Goal: Navigation & Orientation: Find specific page/section

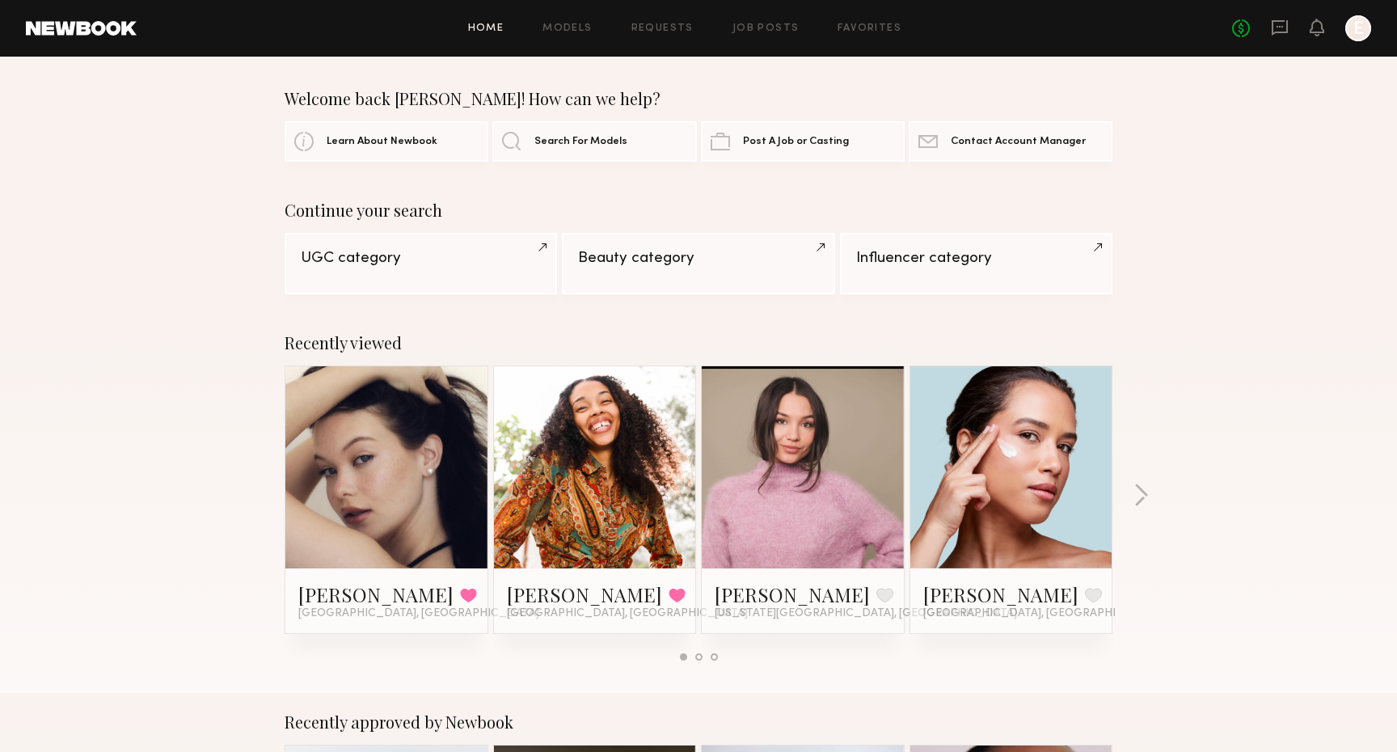
click at [573, 40] on div "Home Models Requests Job Posts Favorites Sign Out No fees up to $5,000 E" at bounding box center [754, 28] width 1234 height 26
click at [559, 23] on link "Models" at bounding box center [566, 28] width 49 height 11
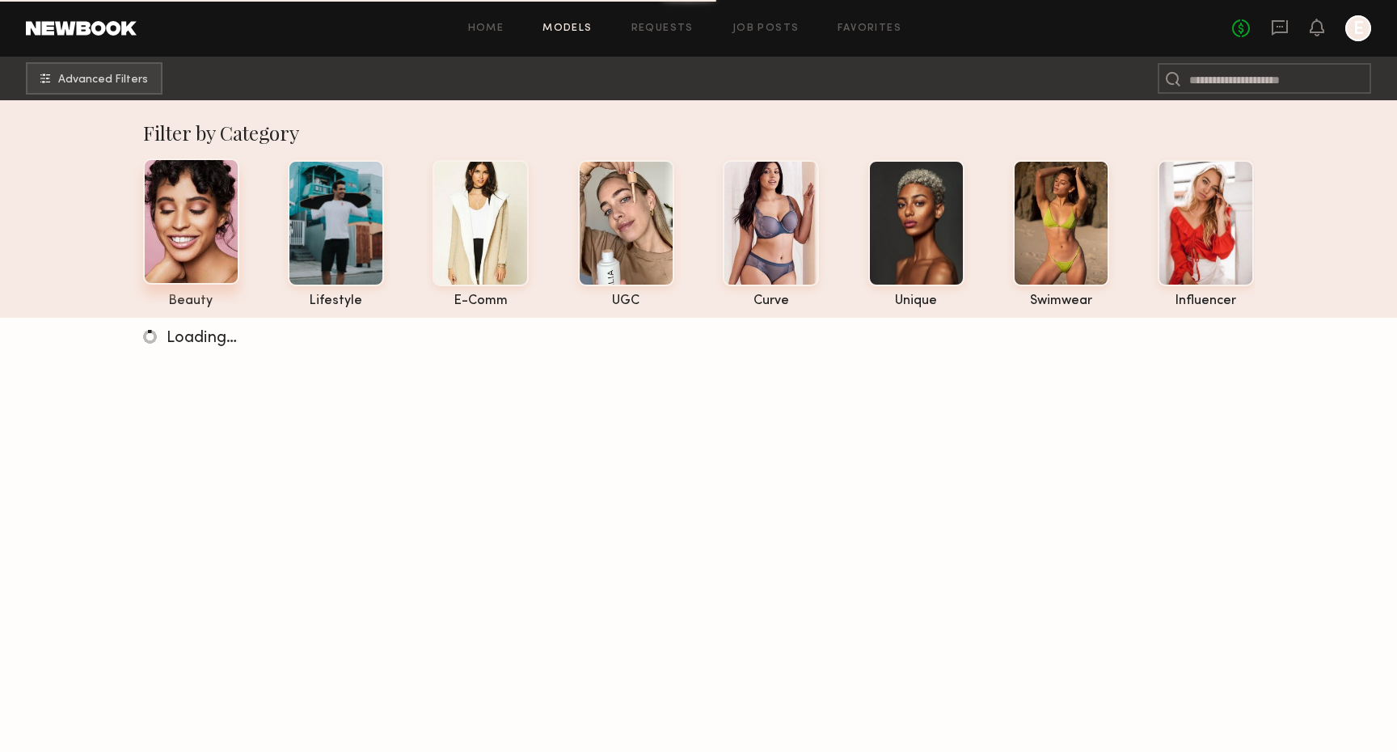
click at [223, 200] on div at bounding box center [191, 221] width 96 height 126
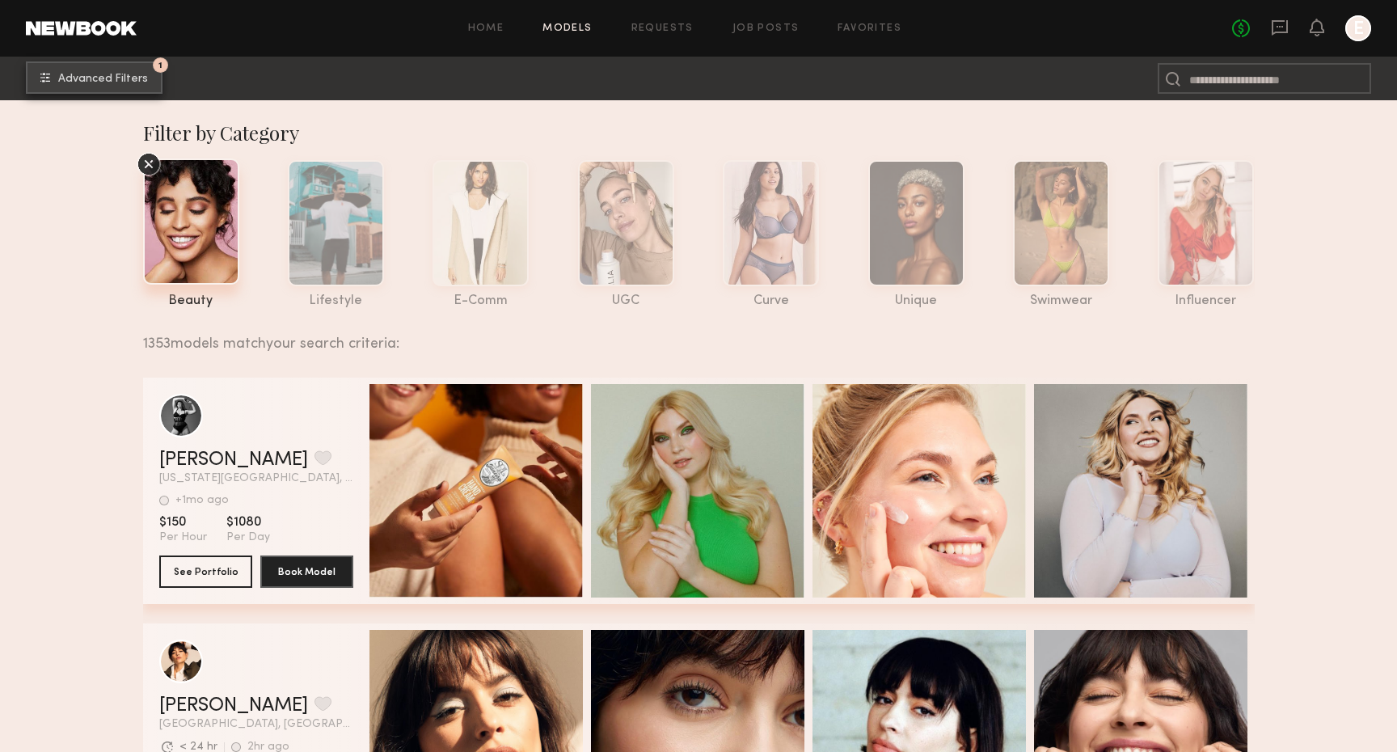
click at [114, 80] on span "Advanced Filters" at bounding box center [103, 79] width 90 height 11
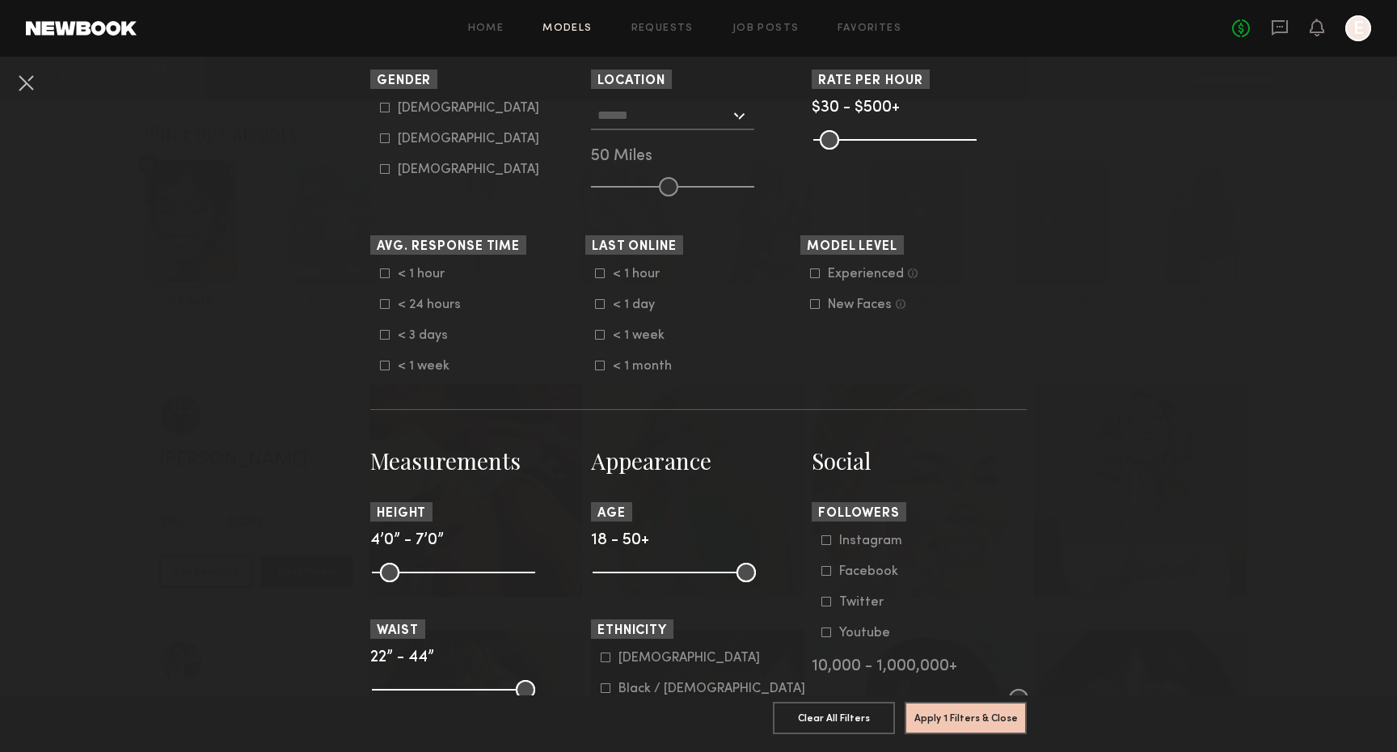
scroll to position [322, 0]
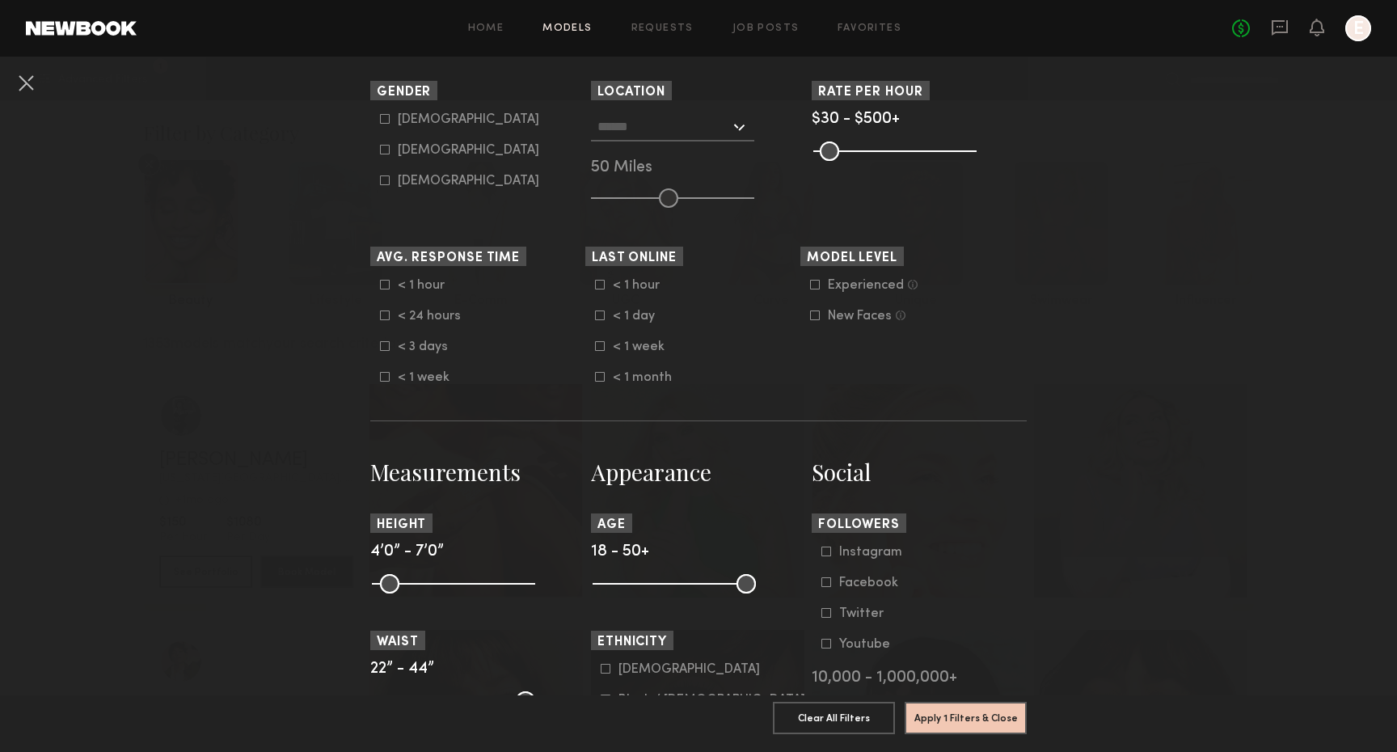
click at [420, 147] on div "Female" at bounding box center [468, 151] width 141 height 10
type input "**"
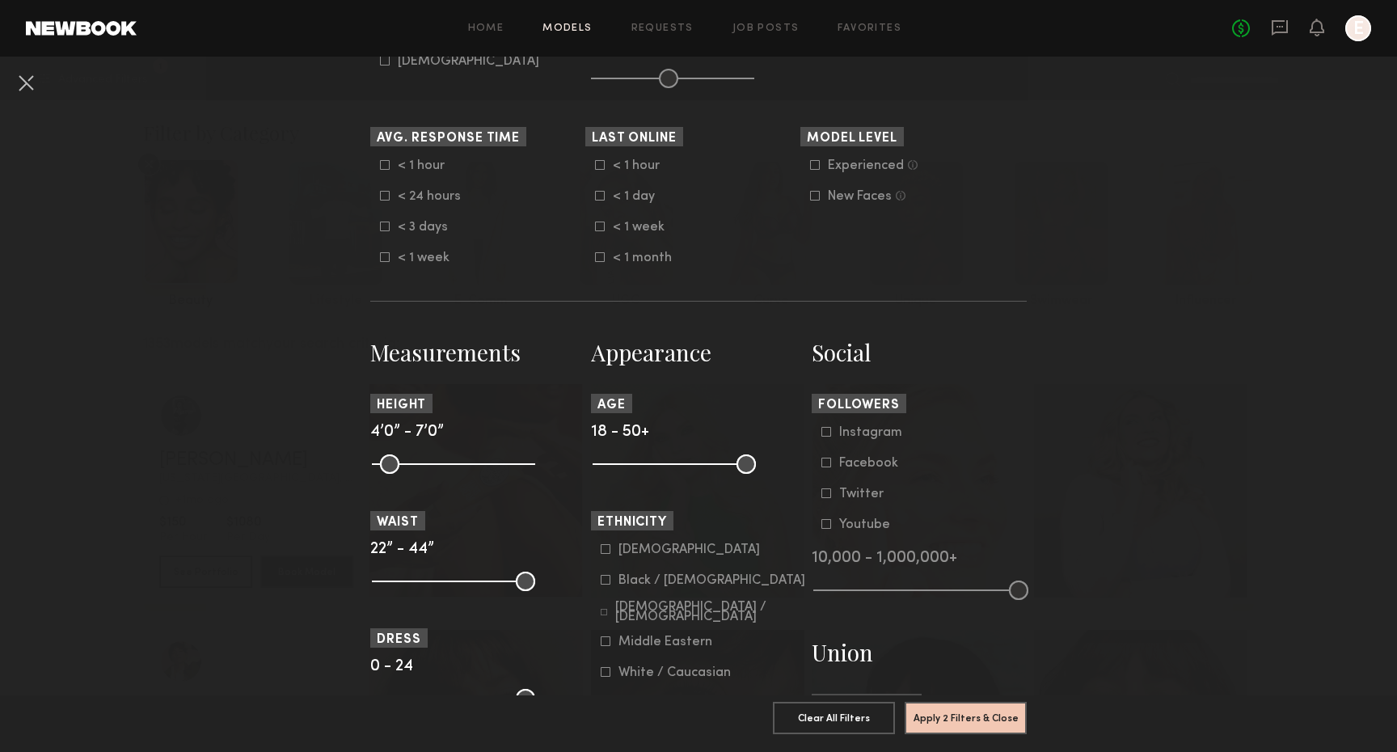
scroll to position [442, 0]
drag, startPoint x: 605, startPoint y: 462, endPoint x: 701, endPoint y: 477, distance: 96.5
type input "**"
click at [701, 473] on input "range" at bounding box center [674, 463] width 163 height 19
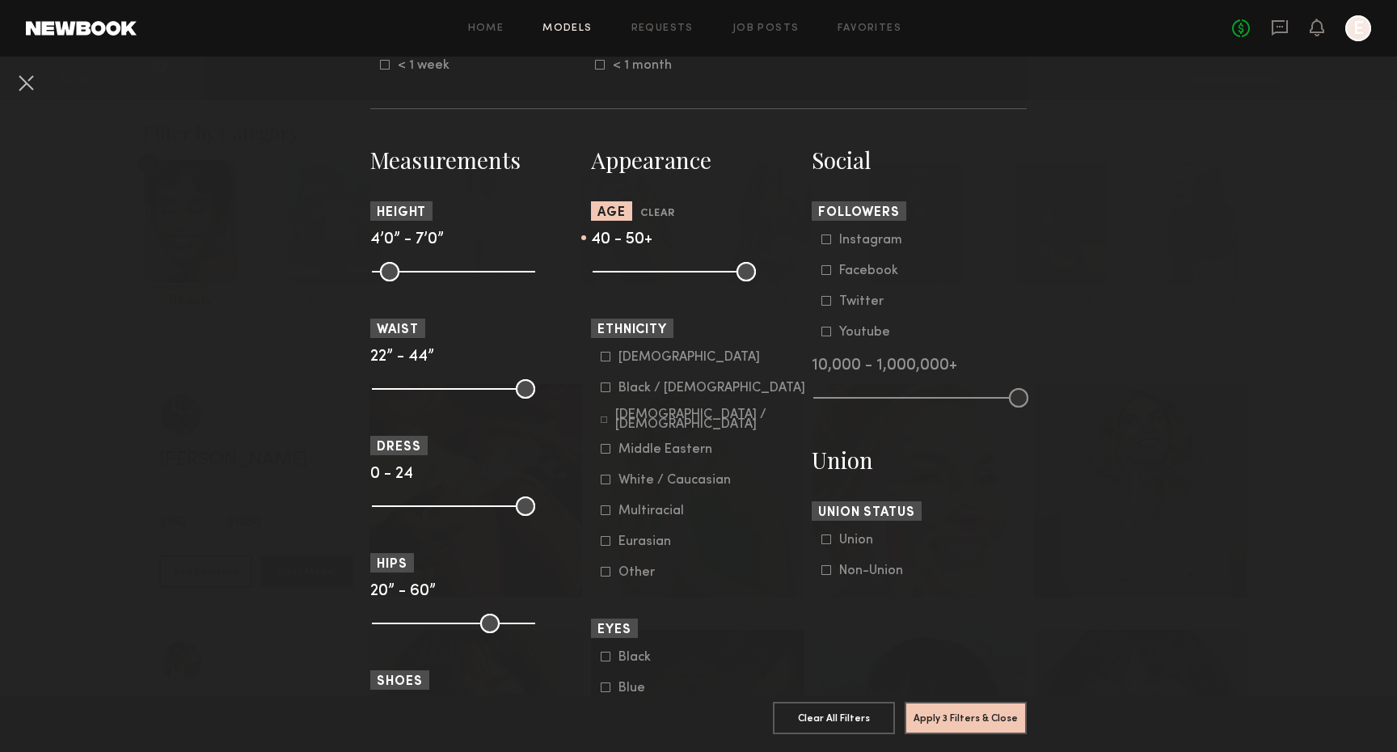
scroll to position [691, 0]
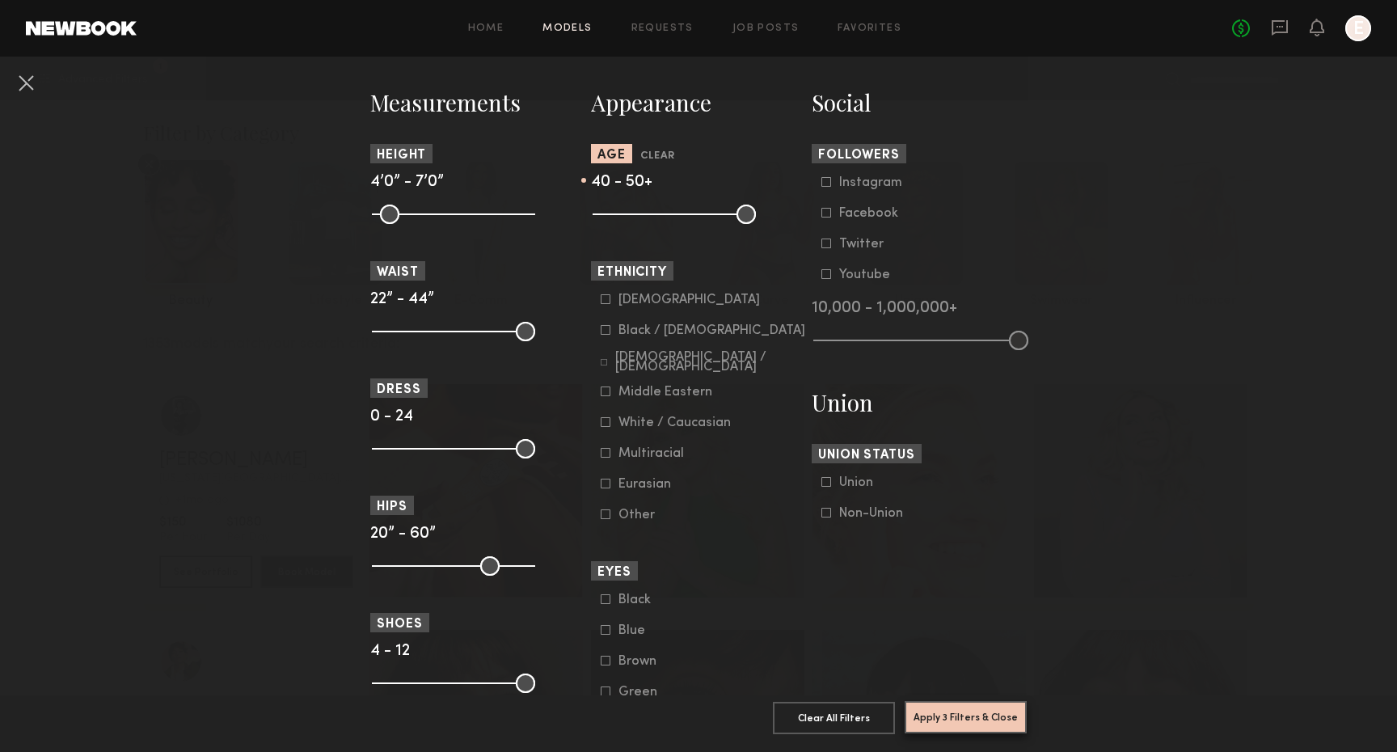
click at [955, 709] on button "Apply 3 Filters & Close" at bounding box center [966, 717] width 122 height 32
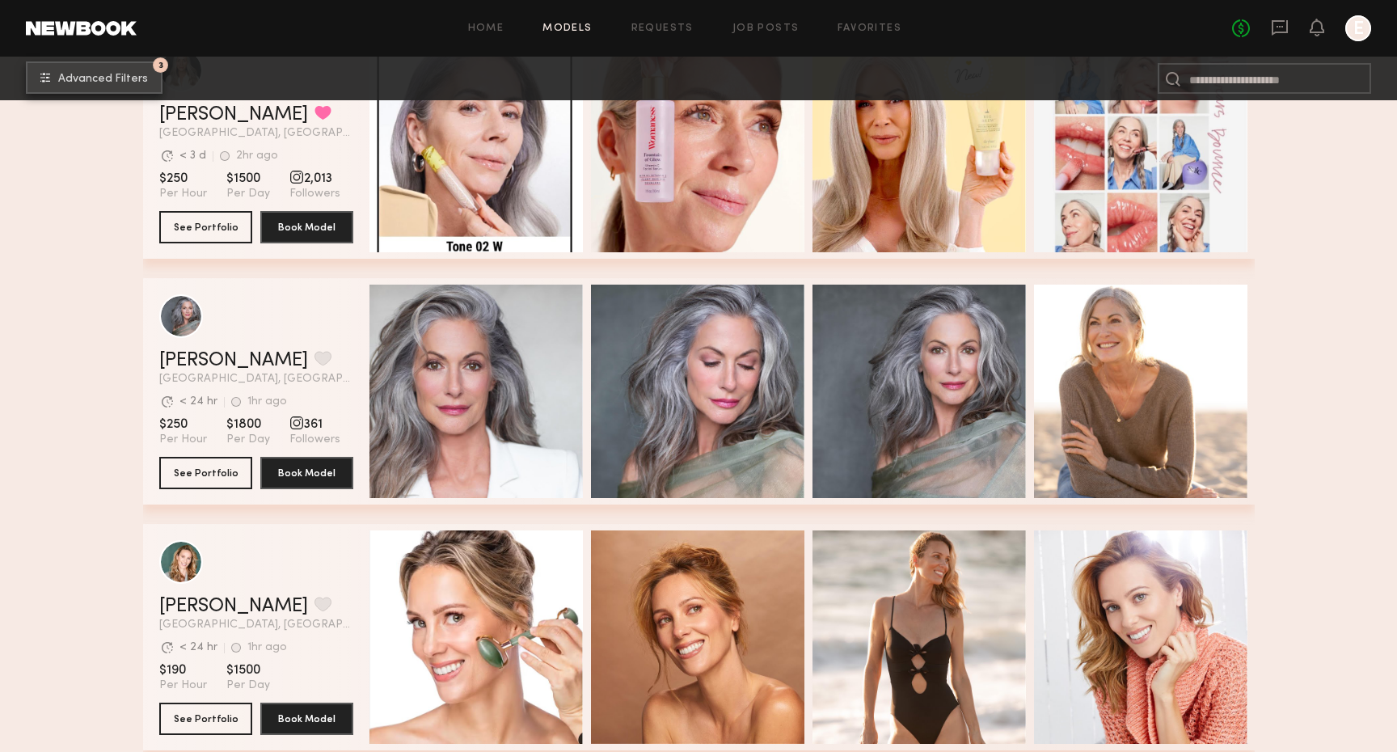
scroll to position [1123, 0]
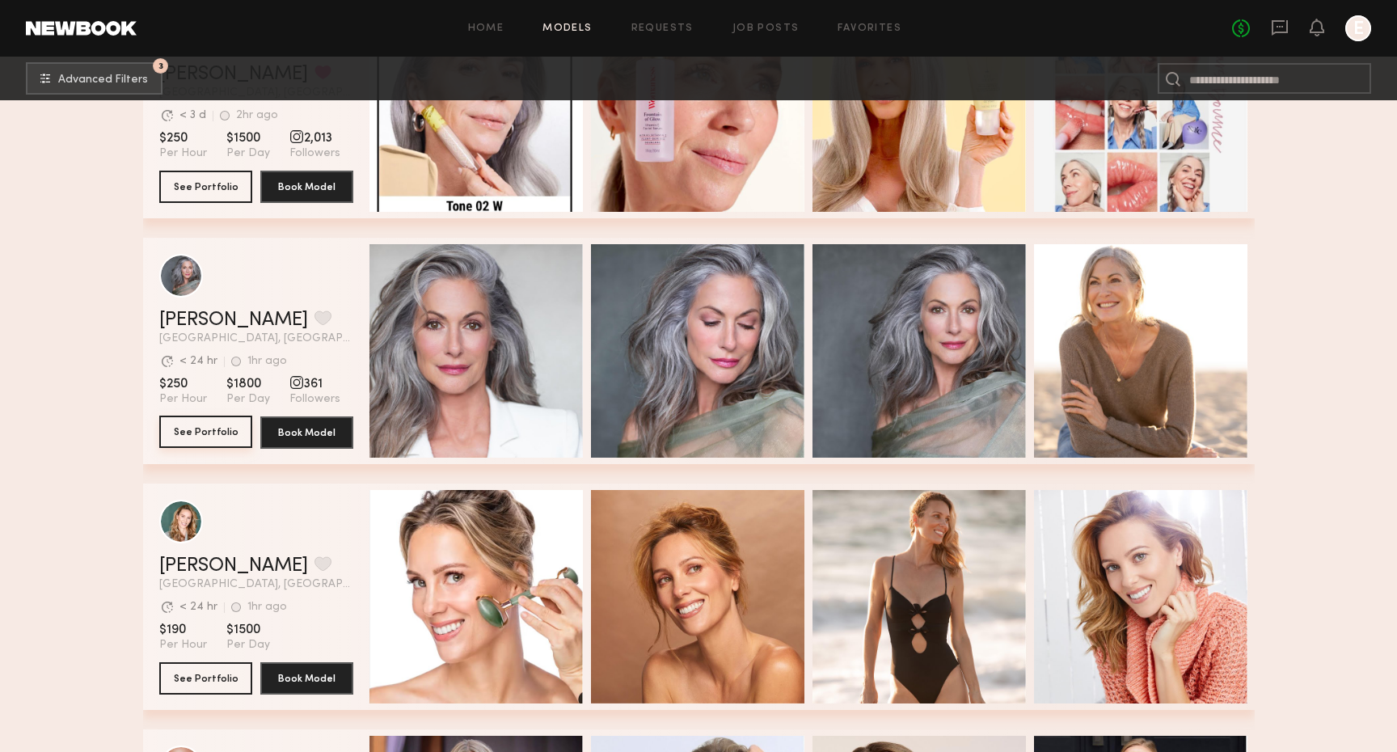
click at [227, 431] on button "See Portfolio" at bounding box center [205, 432] width 93 height 32
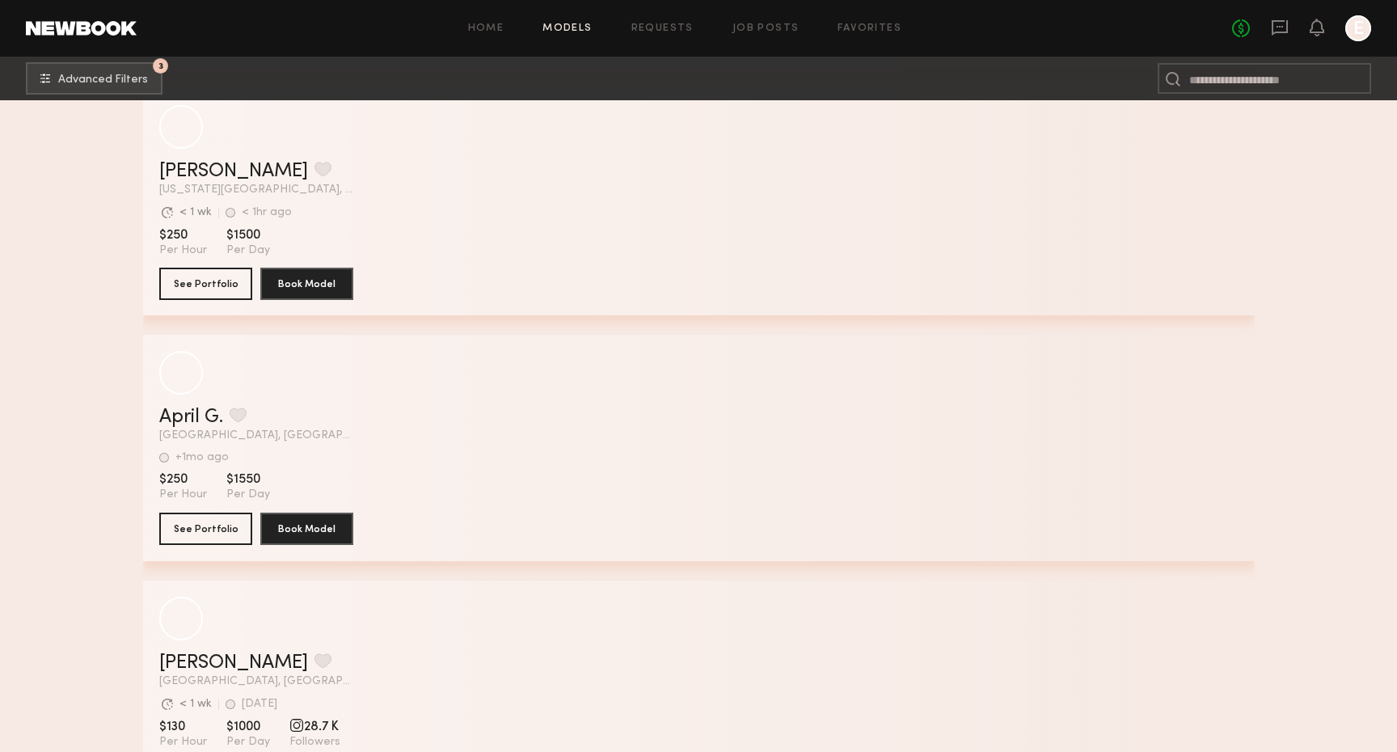
scroll to position [6183, 0]
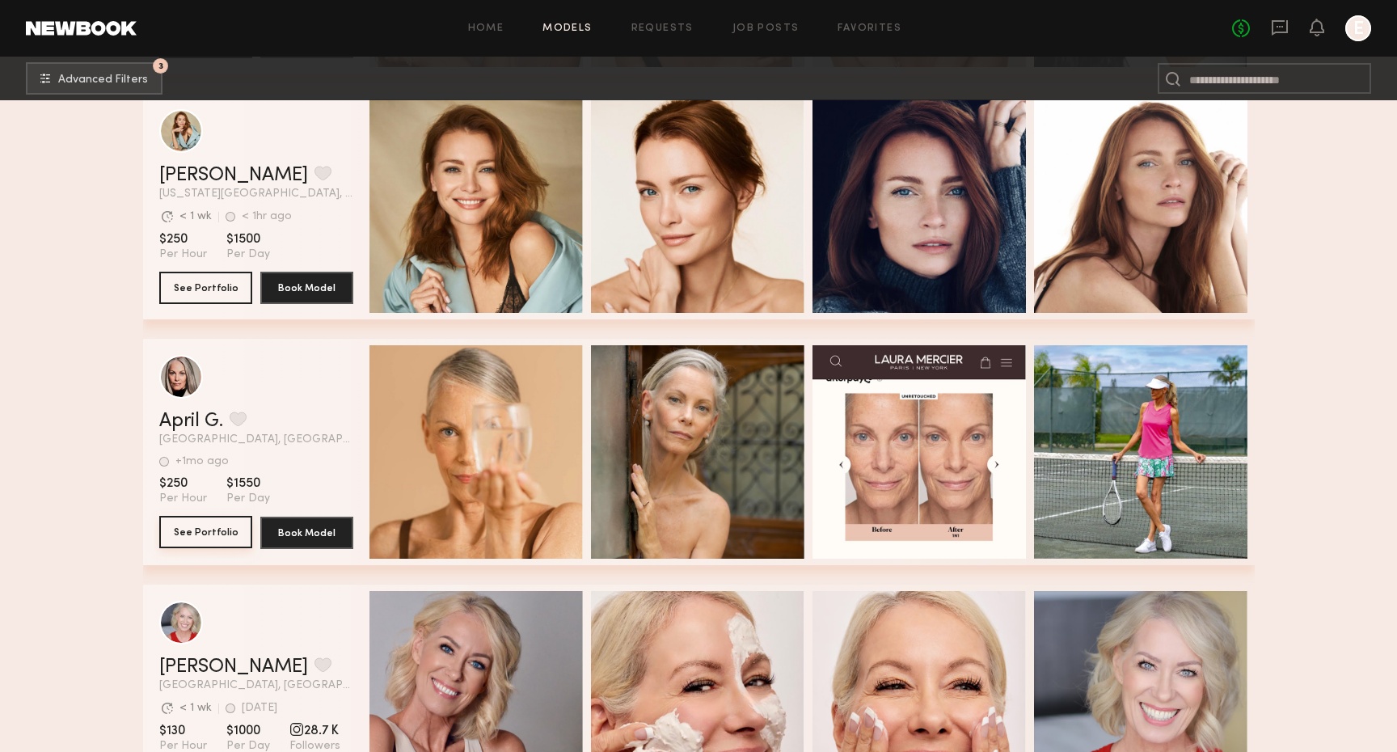
click at [215, 525] on button "See Portfolio" at bounding box center [205, 532] width 93 height 32
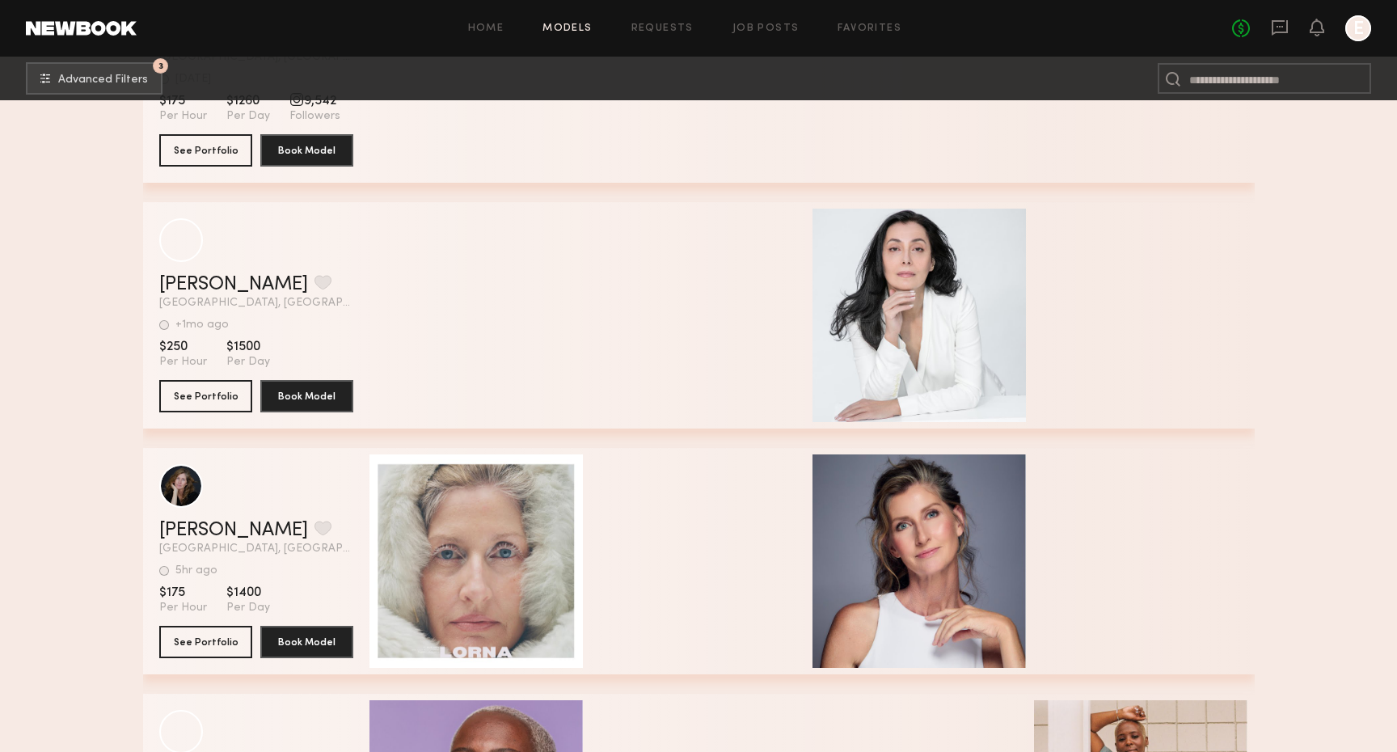
scroll to position [7503, 0]
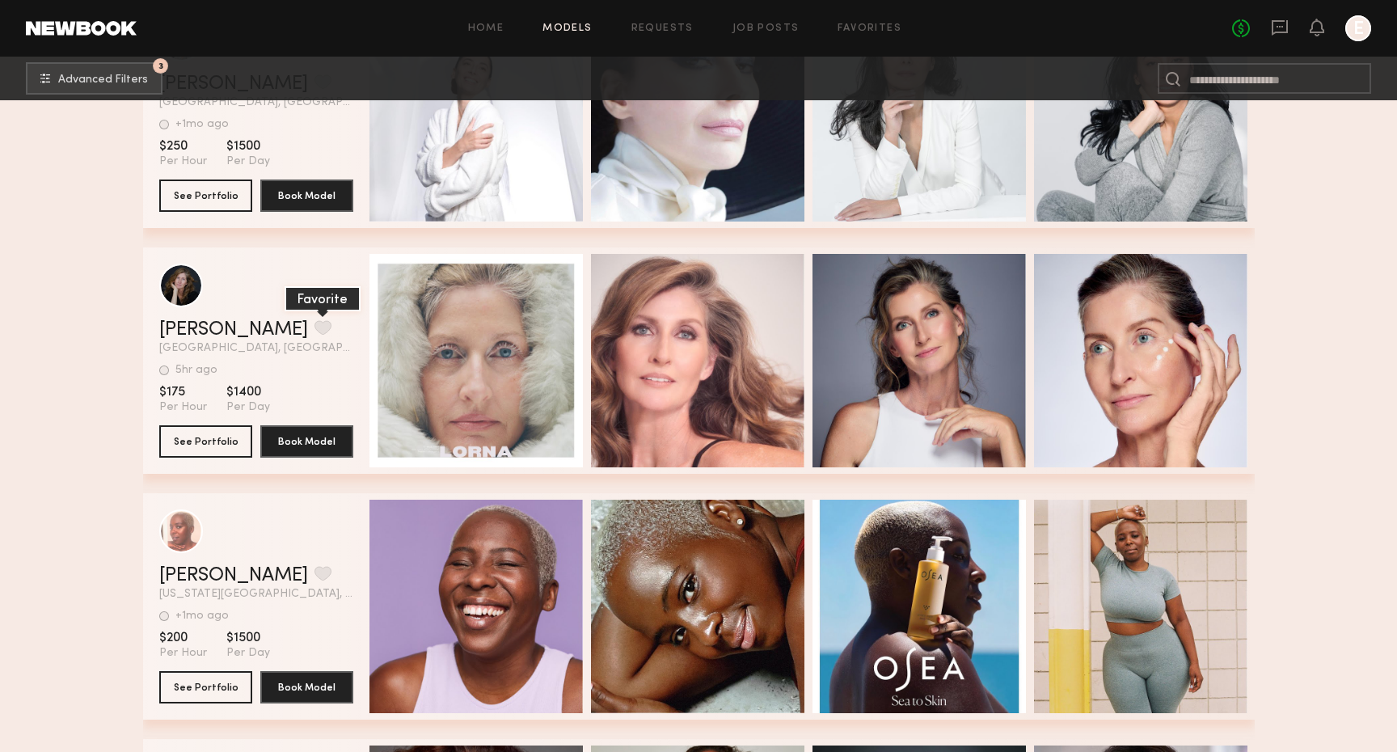
click at [314, 327] on button "grid" at bounding box center [322, 327] width 17 height 15
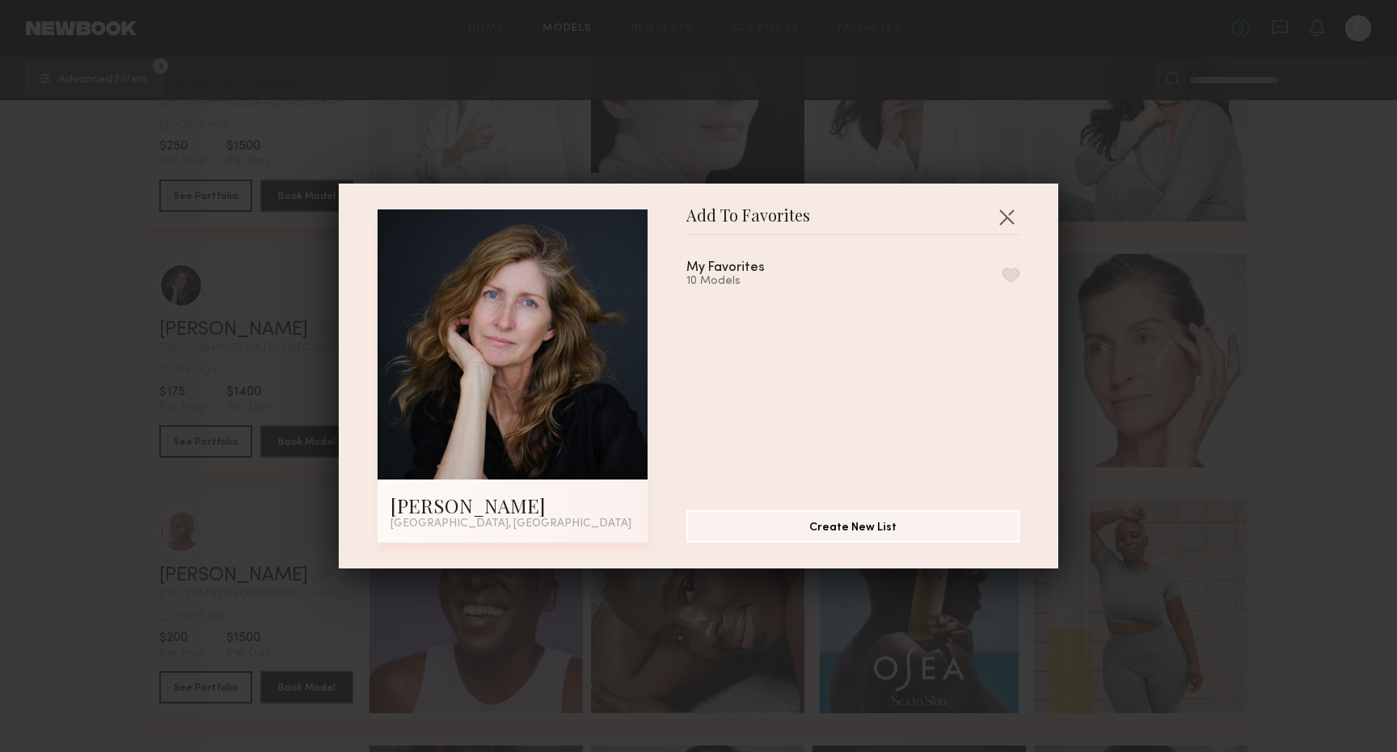
click at [1009, 272] on button "button" at bounding box center [1010, 275] width 17 height 15
click at [1134, 451] on div "Add To Favorites Lorna L. Los Angeles, CA Add To Favorites My Favorites 11 Mode…" at bounding box center [698, 376] width 1397 height 752
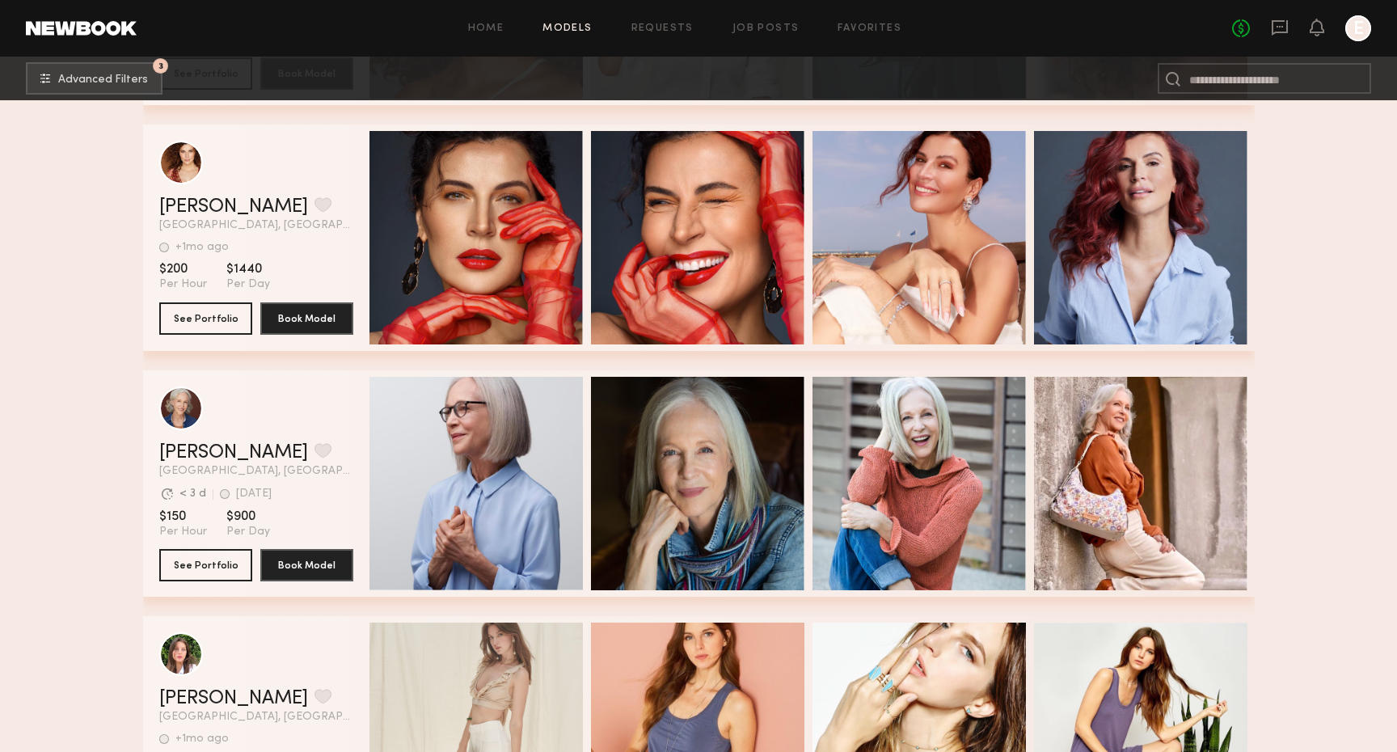
scroll to position [8518, 0]
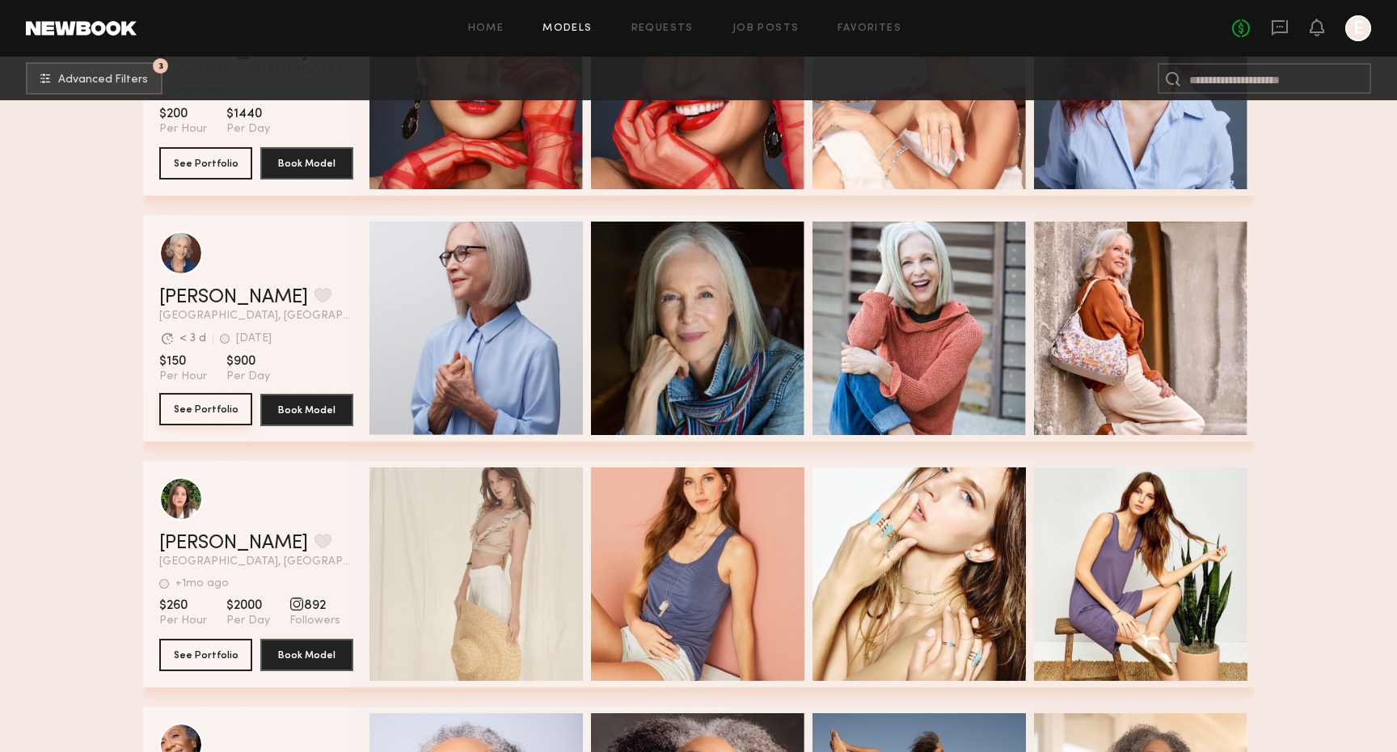
click at [210, 407] on button "See Portfolio" at bounding box center [205, 409] width 93 height 32
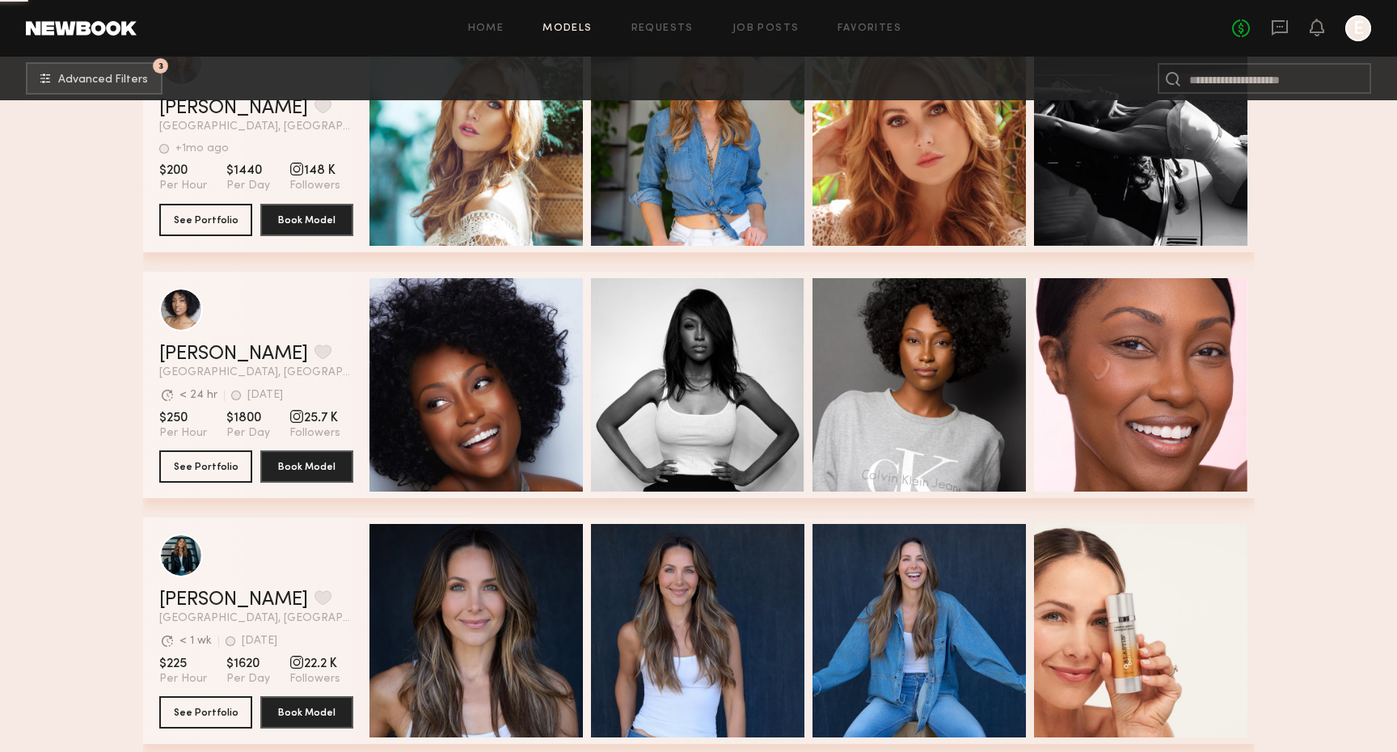
scroll to position [10694, 0]
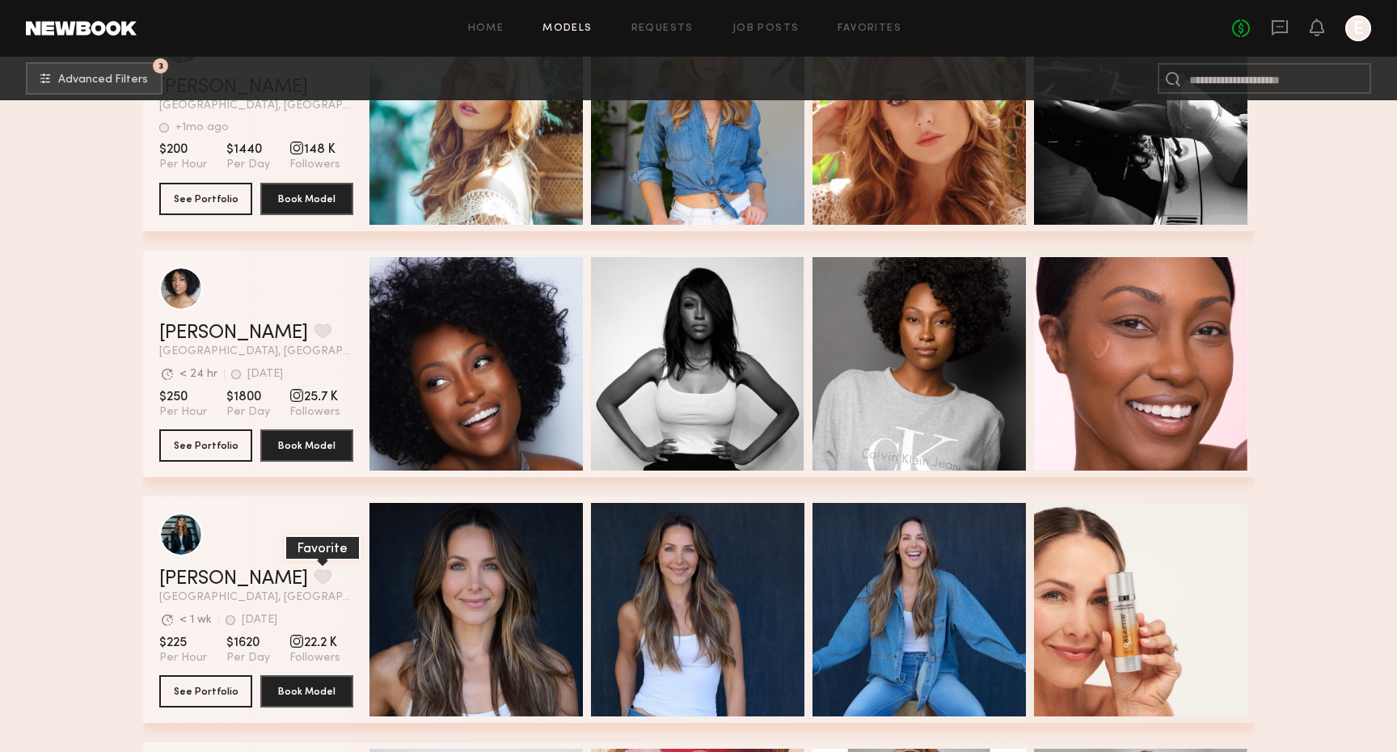
click at [314, 578] on button "grid" at bounding box center [322, 576] width 17 height 15
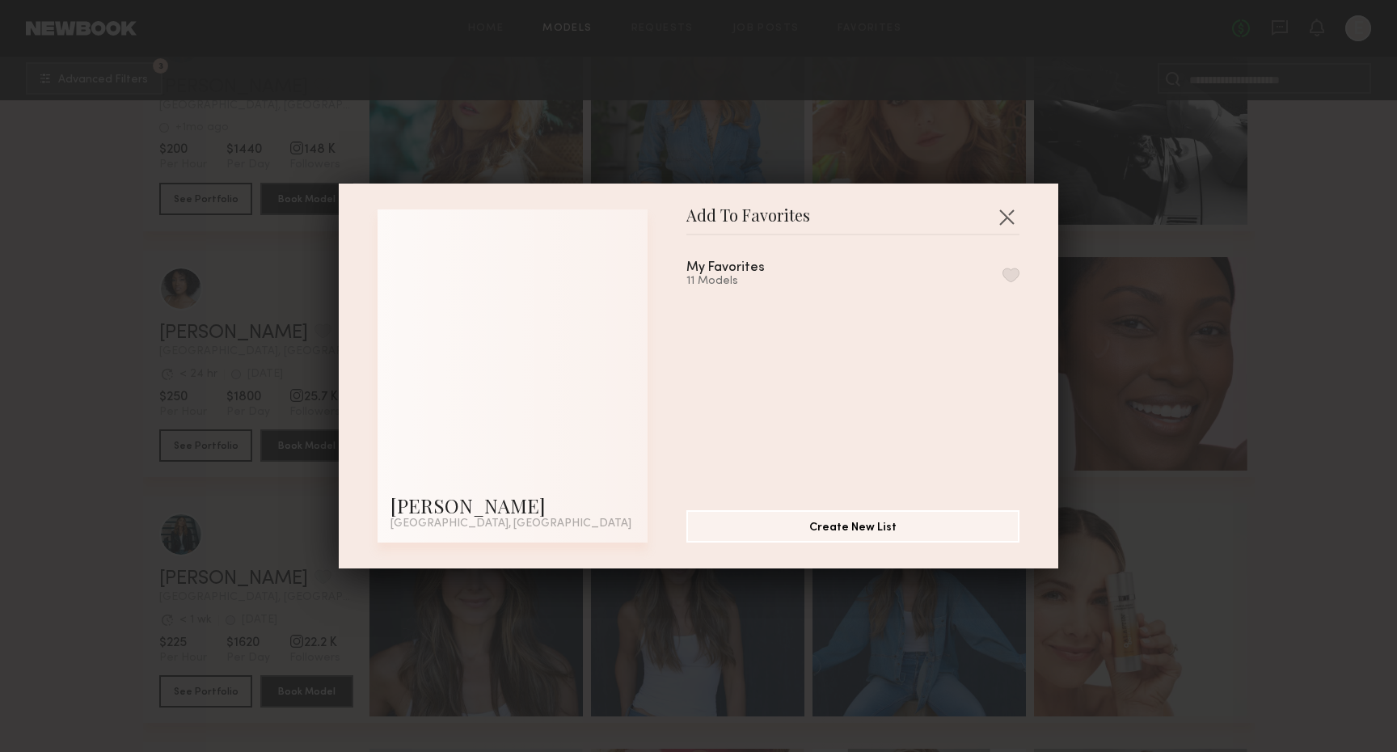
click at [1001, 273] on div "My Favorites 11 Models" at bounding box center [852, 274] width 333 height 27
click at [1006, 276] on button "button" at bounding box center [1010, 275] width 17 height 15
click at [1002, 209] on button "button" at bounding box center [1007, 217] width 26 height 26
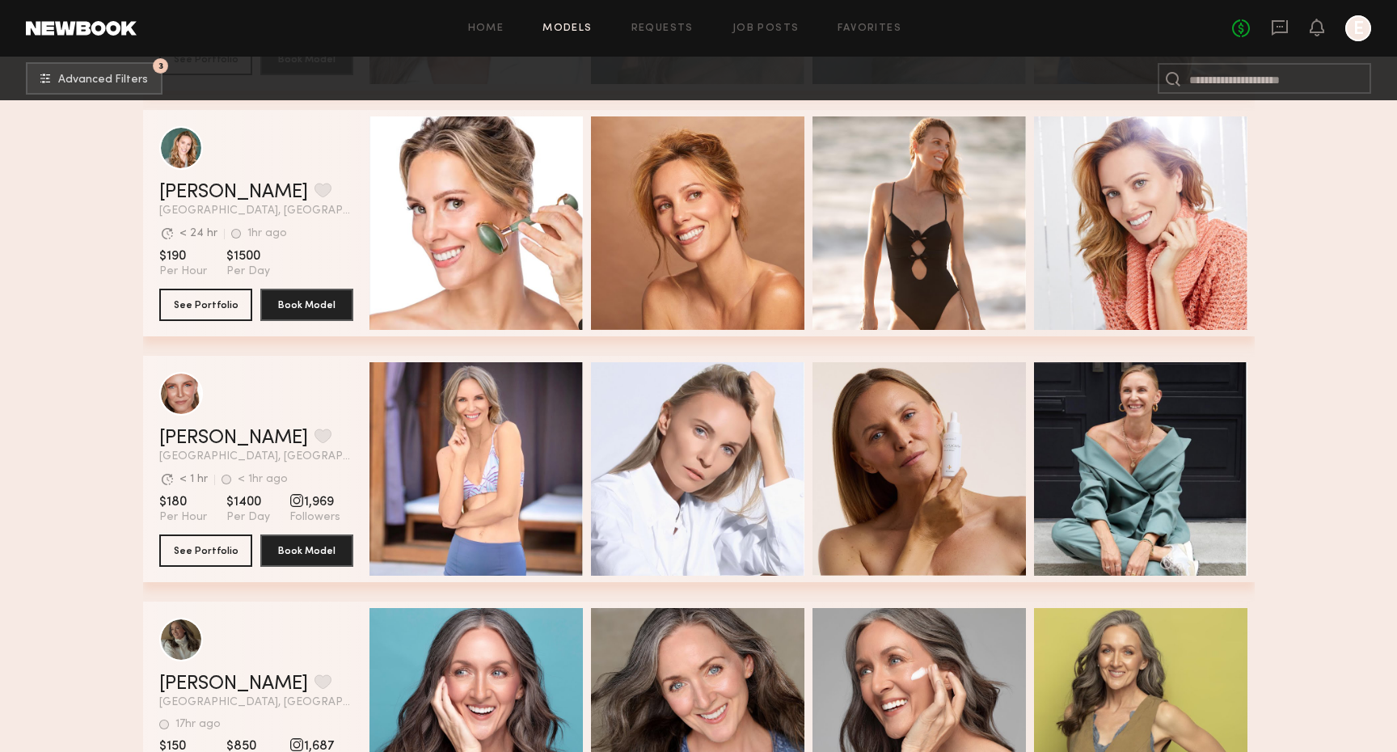
scroll to position [0, 0]
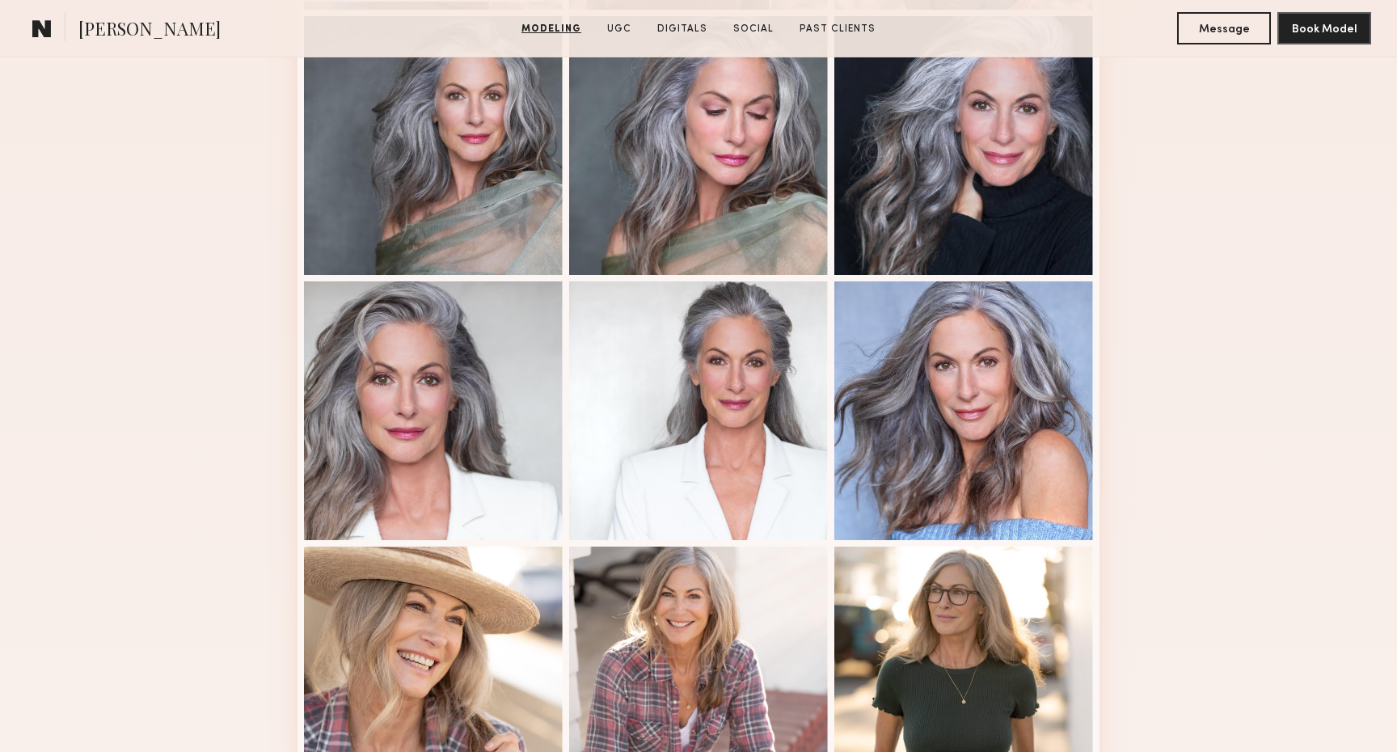
scroll to position [750, 0]
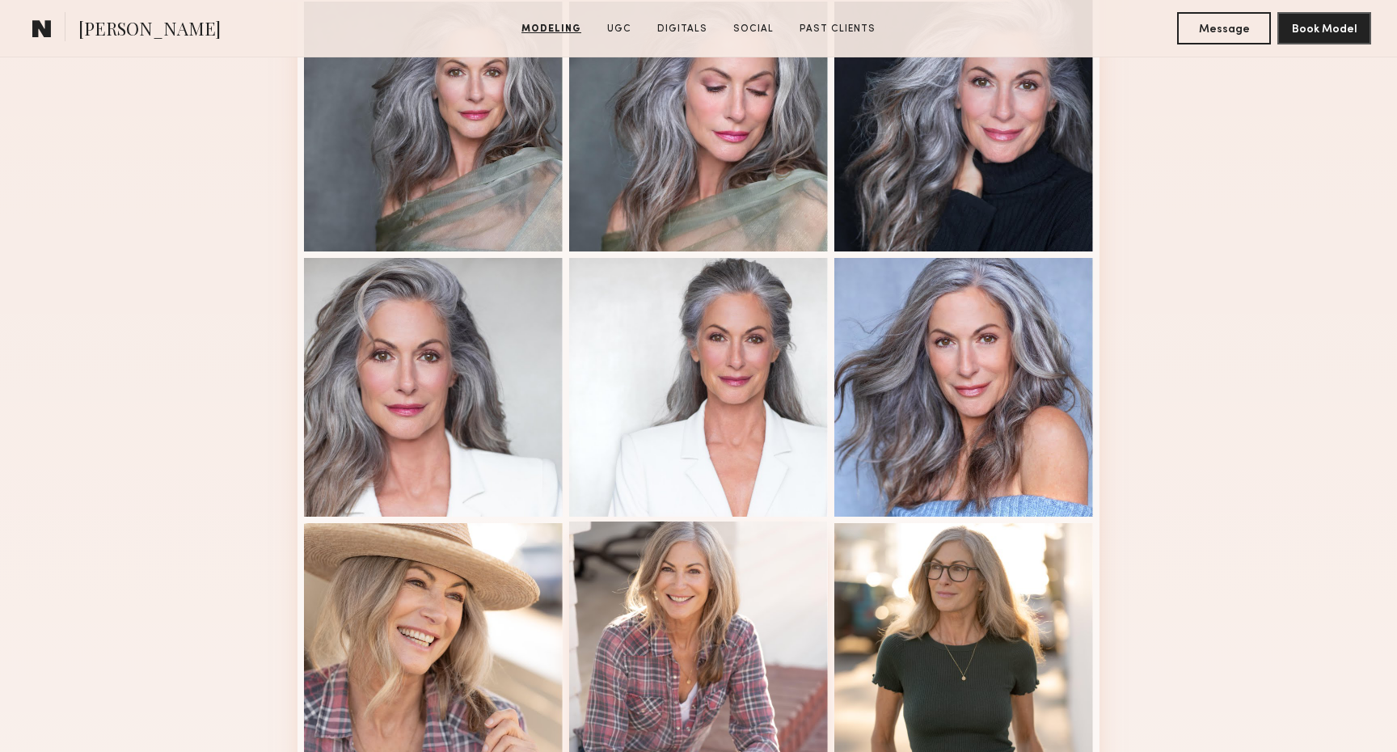
click at [646, 568] on div at bounding box center [698, 650] width 259 height 259
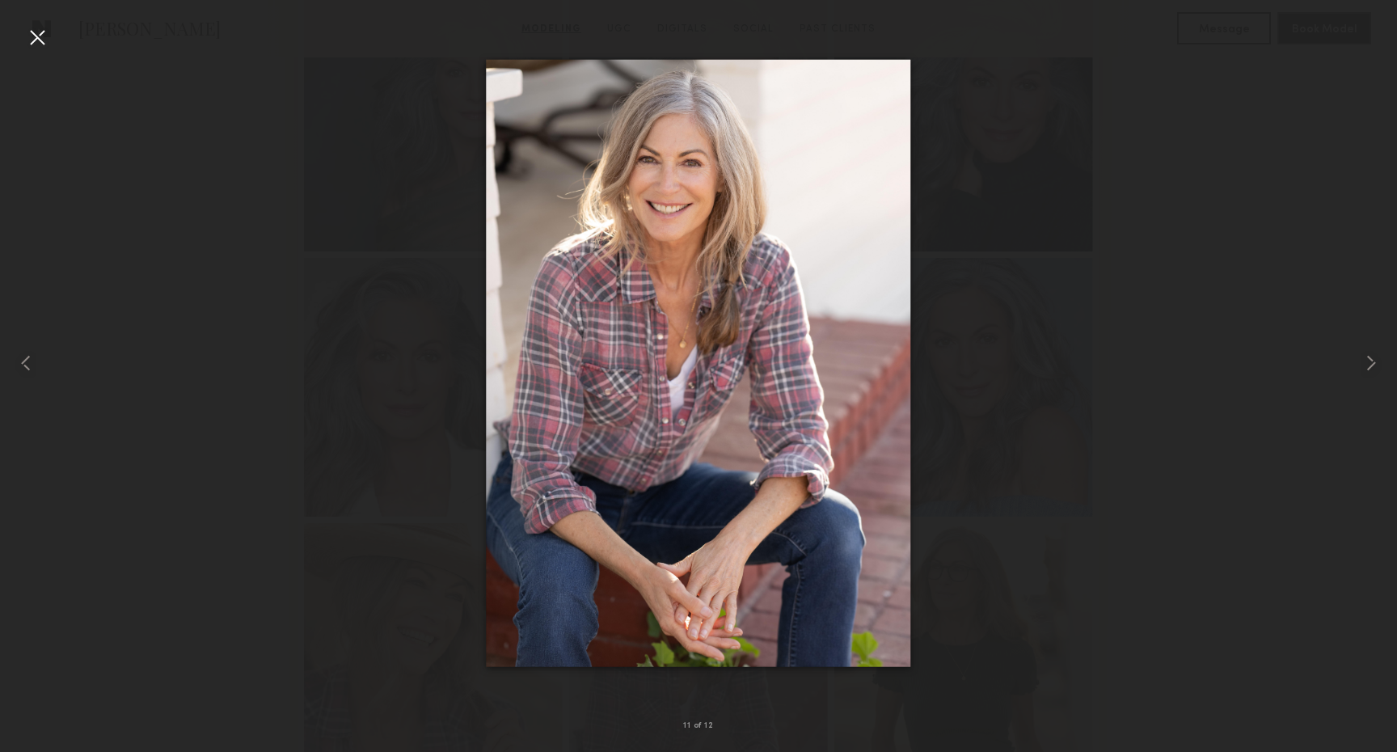
click at [40, 40] on div at bounding box center [37, 37] width 26 height 26
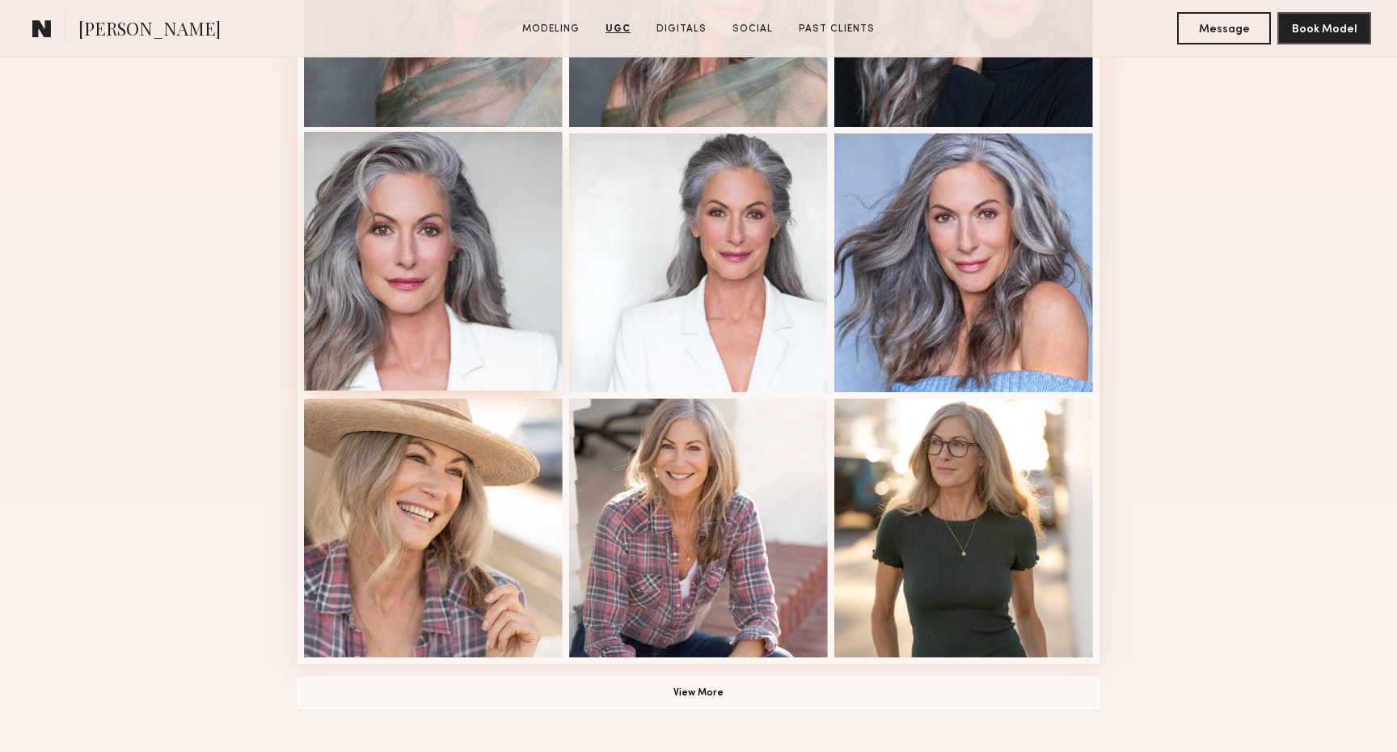
scroll to position [0, 0]
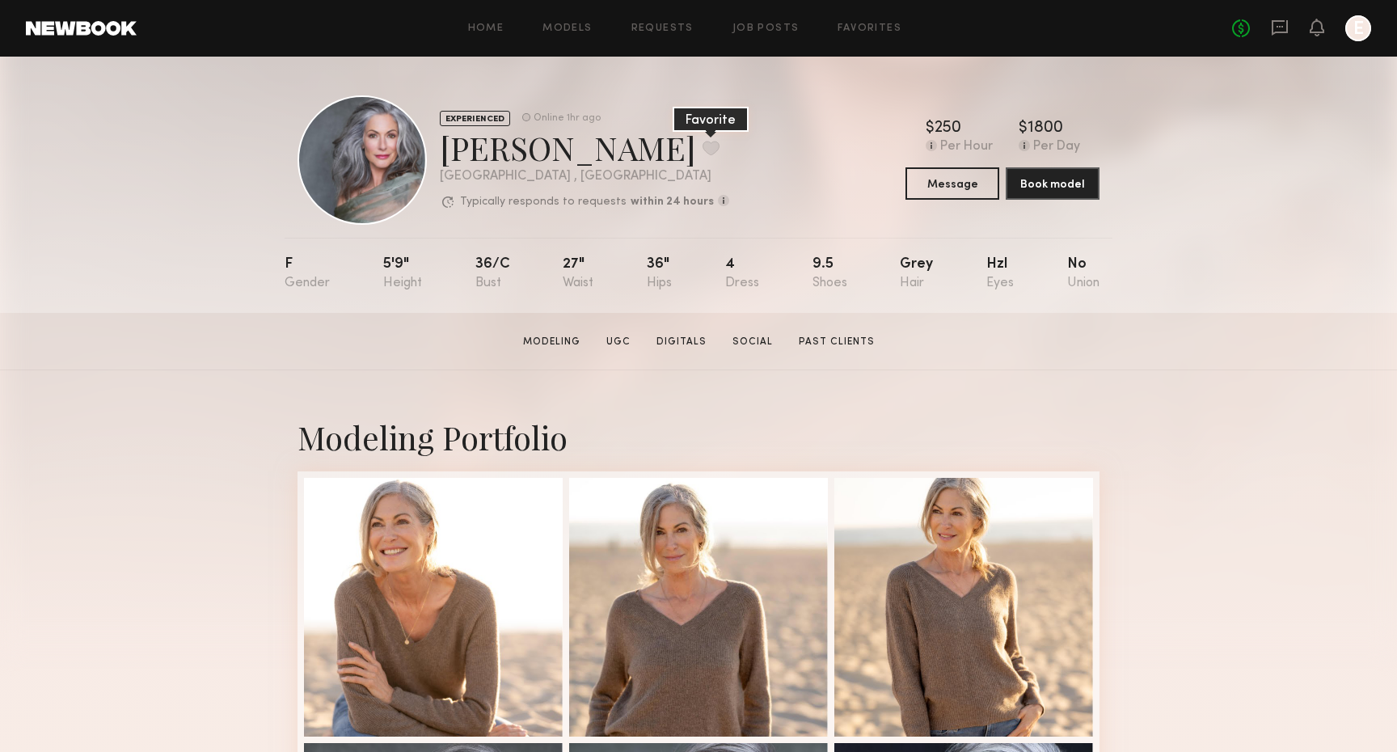
click at [702, 150] on button at bounding box center [710, 148] width 17 height 15
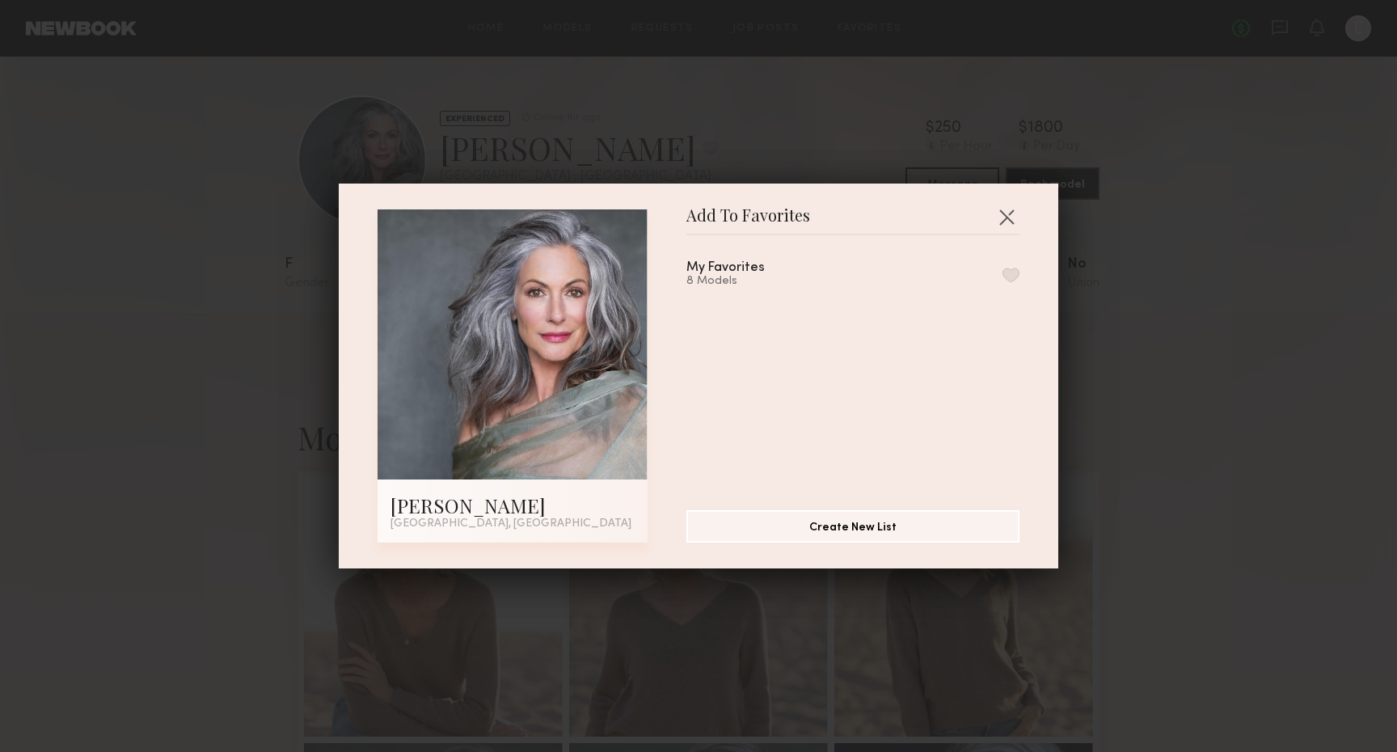
click at [1008, 282] on div "My Favorites 8 Models" at bounding box center [852, 274] width 333 height 27
click at [1008, 278] on button "button" at bounding box center [1010, 275] width 17 height 15
click at [1008, 215] on button "button" at bounding box center [1007, 217] width 26 height 26
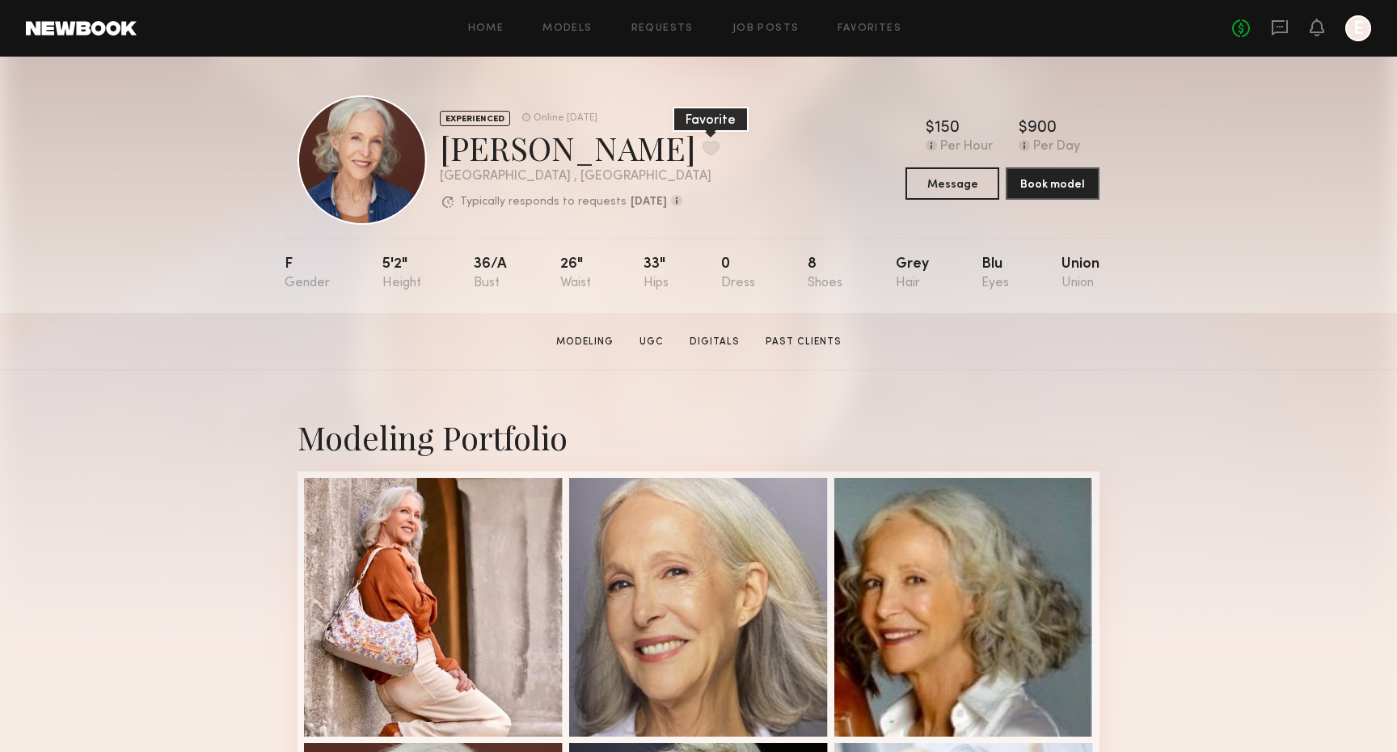
click at [702, 150] on button at bounding box center [710, 148] width 17 height 15
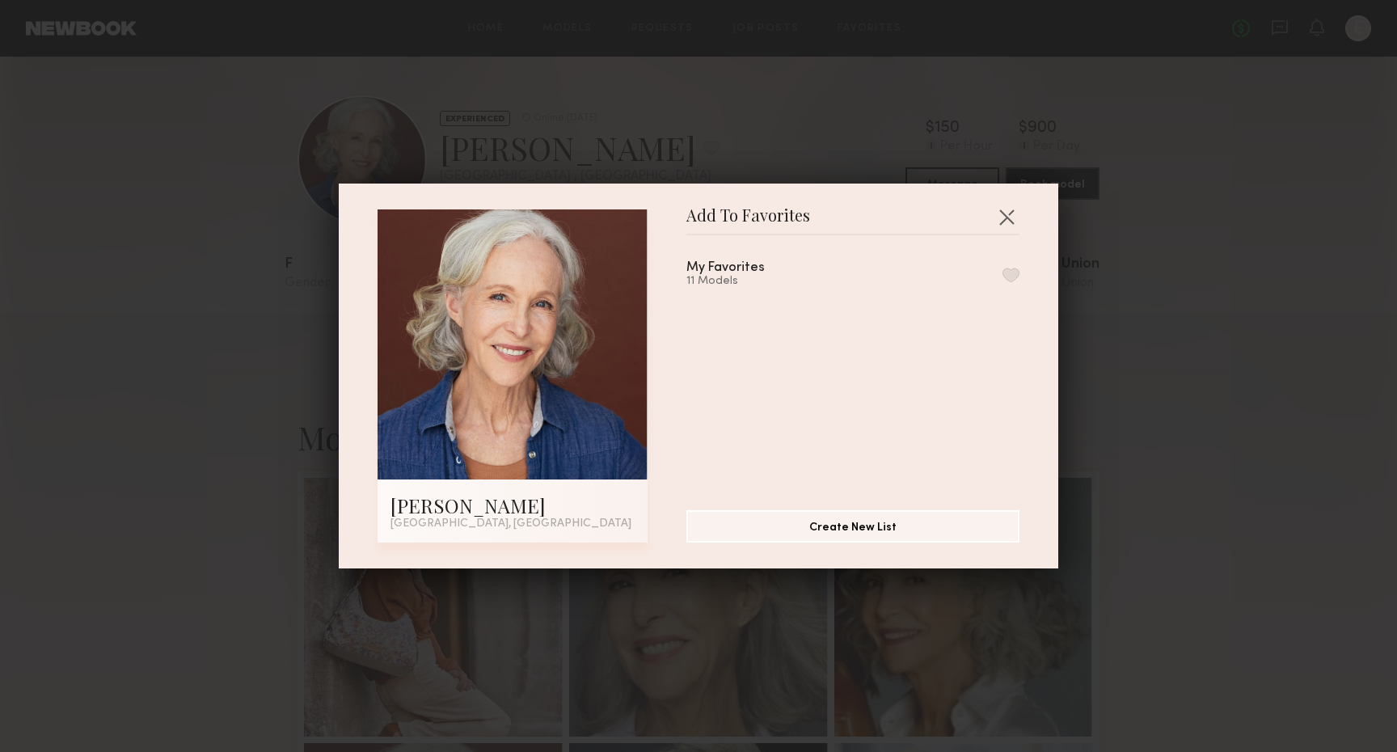
click at [1021, 271] on div "My Favorites 11 Models" at bounding box center [860, 366] width 349 height 236
click at [1012, 281] on div "My Favorites 11 Models" at bounding box center [852, 274] width 333 height 27
click at [1009, 274] on button "button" at bounding box center [1010, 275] width 17 height 15
click at [1005, 210] on button "button" at bounding box center [1007, 217] width 26 height 26
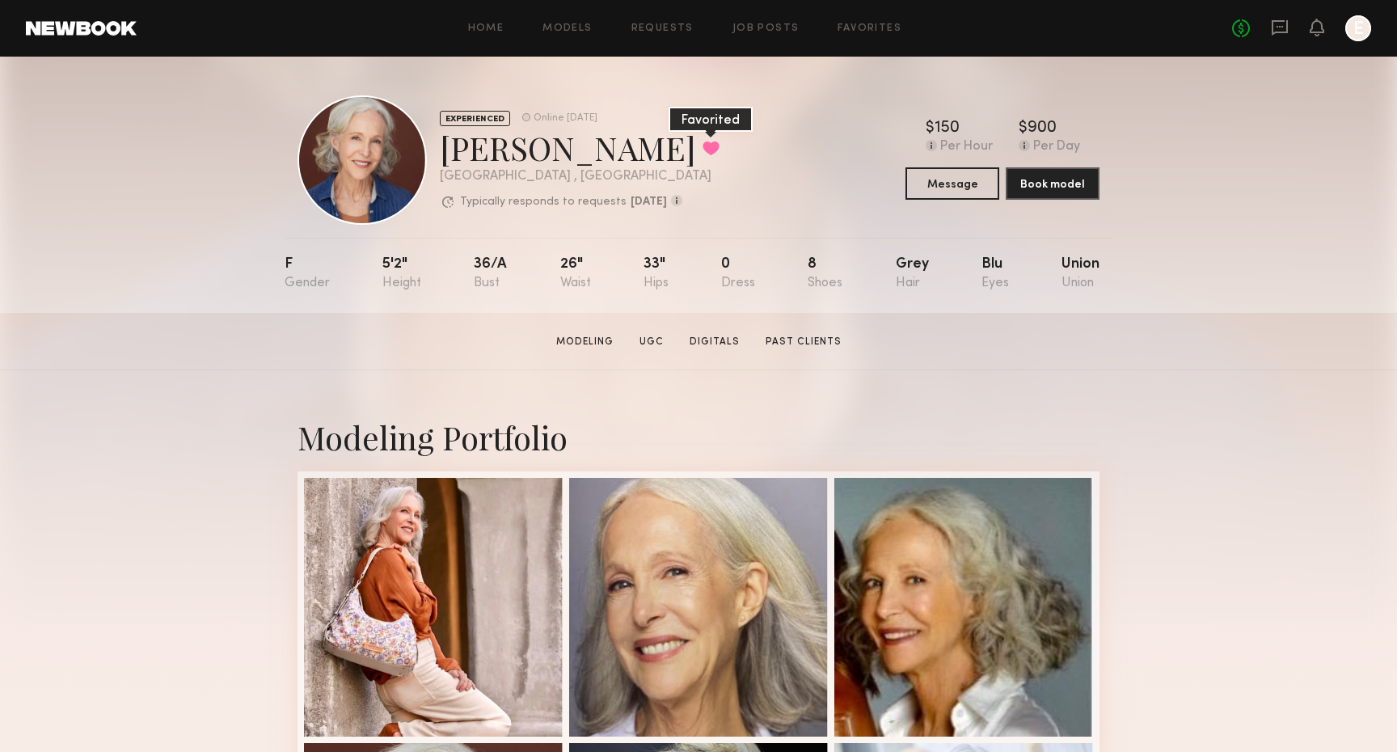
click at [702, 141] on button at bounding box center [710, 148] width 17 height 15
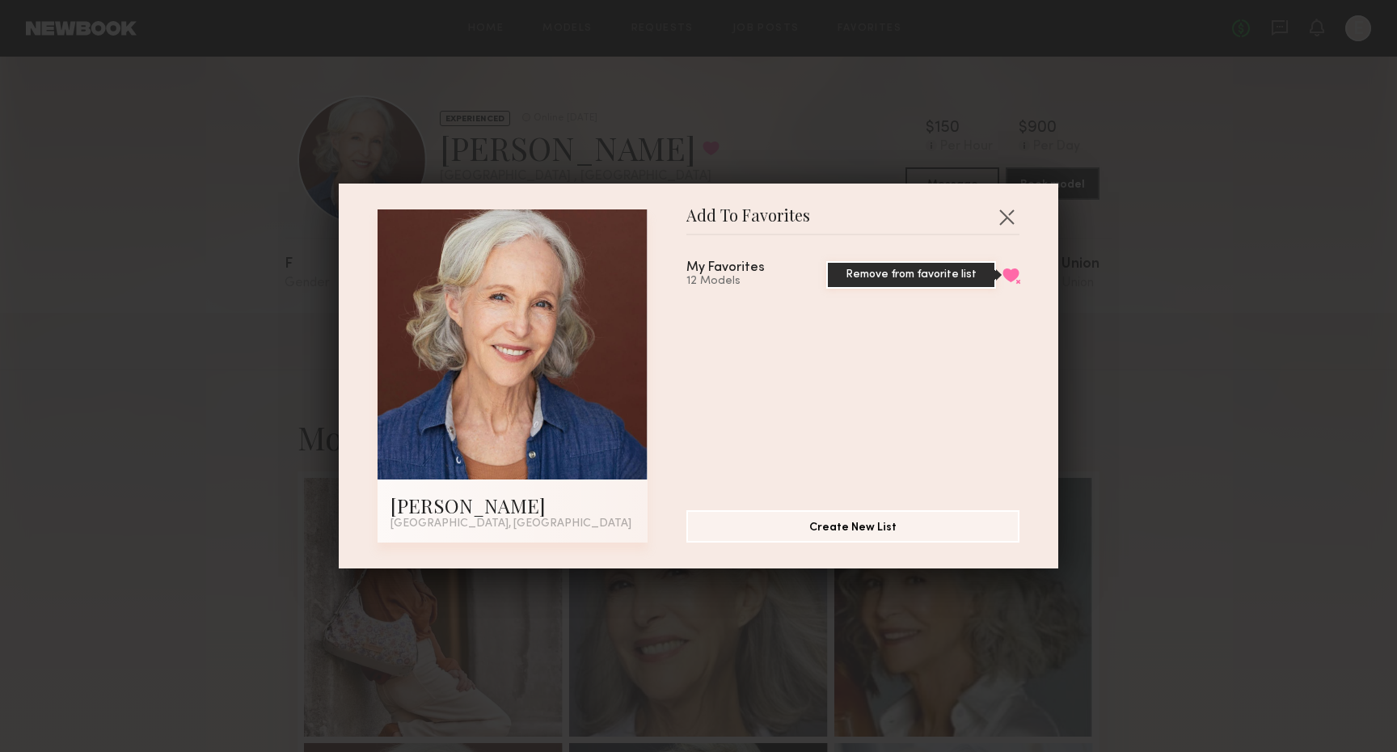
click at [1015, 276] on button "Remove from favorite list" at bounding box center [1010, 275] width 17 height 15
click at [1098, 289] on div "Add To Favorites [PERSON_NAME] [GEOGRAPHIC_DATA], [GEOGRAPHIC_DATA] Add To Favo…" at bounding box center [698, 376] width 1397 height 752
